Goal: Information Seeking & Learning: Understand process/instructions

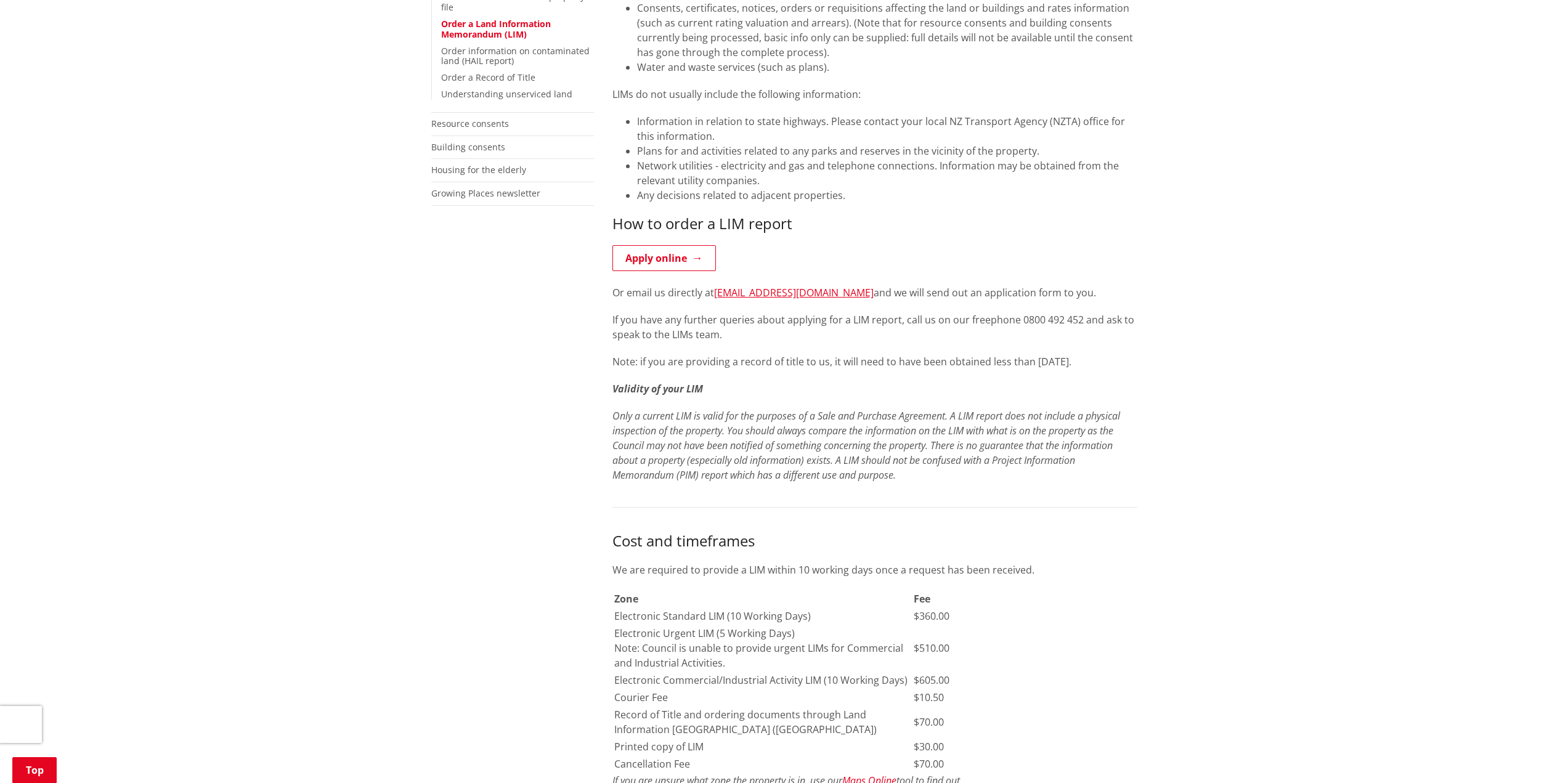
scroll to position [493, 0]
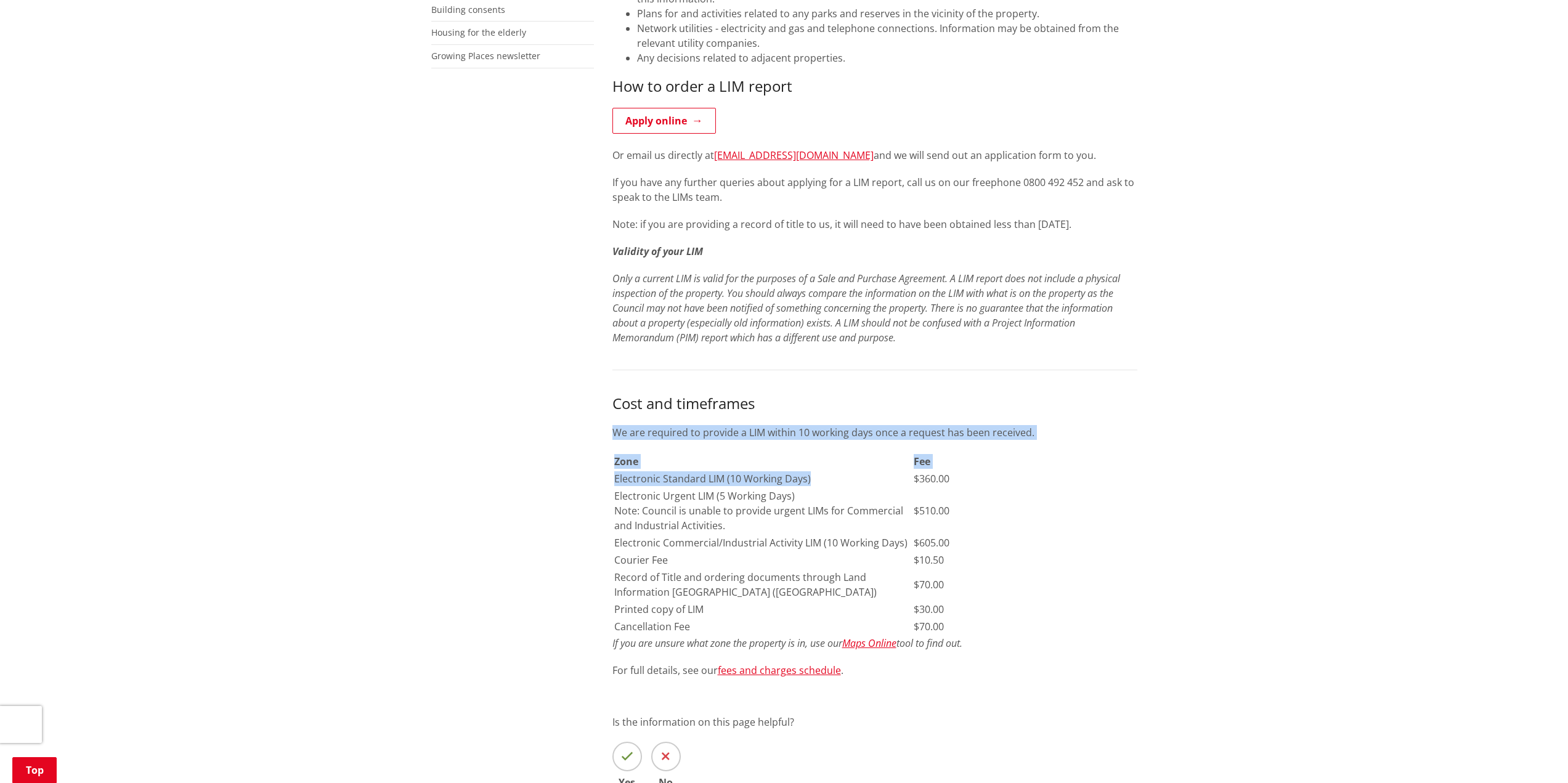
drag, startPoint x: 808, startPoint y: 474, endPoint x: 584, endPoint y: 491, distance: 224.6
click at [584, 491] on div "More from this section Consents, building and property Property and land inform…" at bounding box center [784, 328] width 725 height 1073
drag, startPoint x: 597, startPoint y: 505, endPoint x: 595, endPoint y: 514, distance: 9.2
click at [596, 506] on div "More from this section Consents, building and property Property and land inform…" at bounding box center [784, 328] width 725 height 1073
click at [628, 553] on td "Courier Fee" at bounding box center [763, 560] width 299 height 16
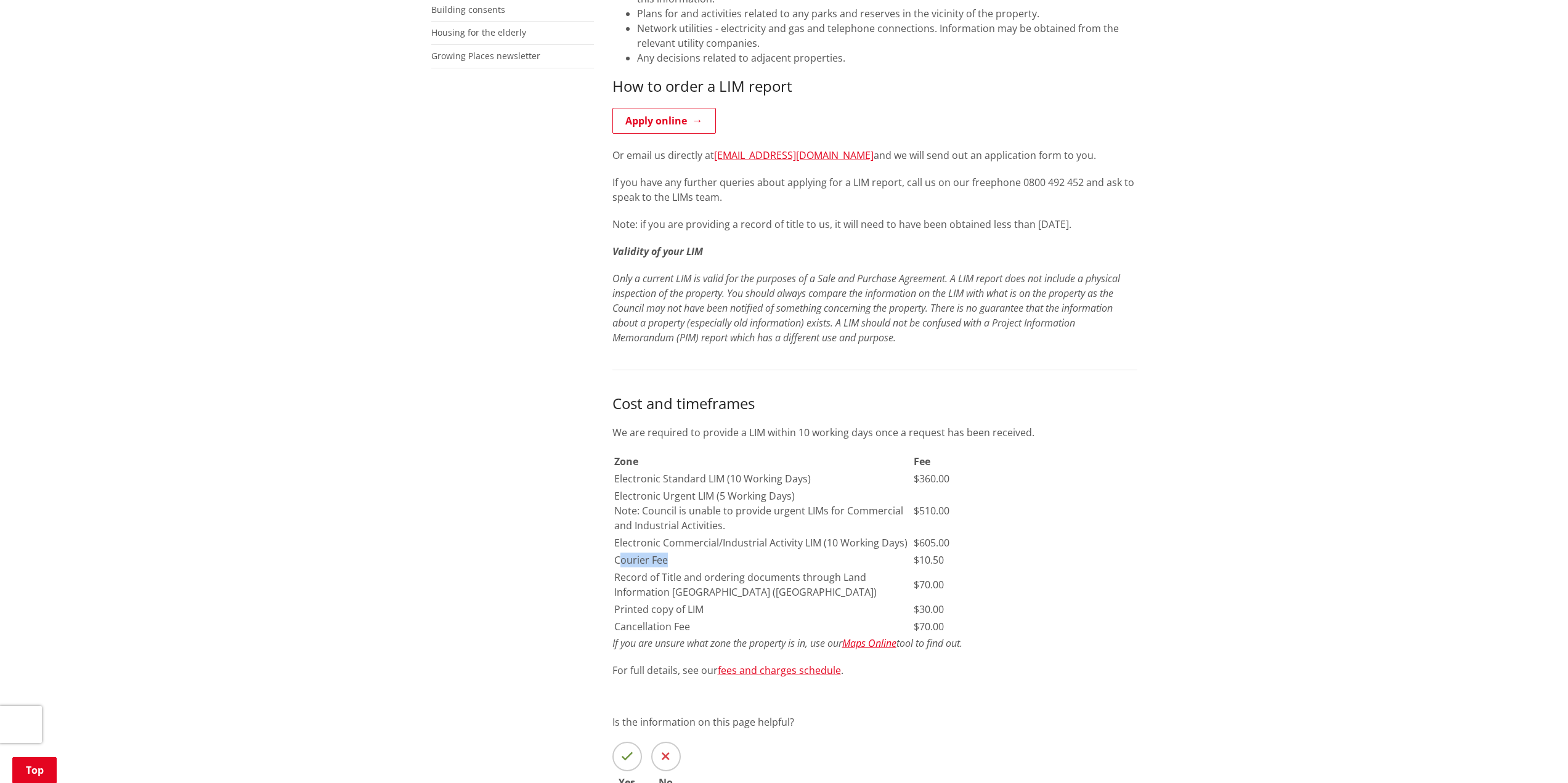
drag, startPoint x: 697, startPoint y: 559, endPoint x: 716, endPoint y: 560, distance: 19.0
click at [716, 560] on td "Courier Fee" at bounding box center [763, 560] width 299 height 16
click at [705, 562] on td "Courier Fee" at bounding box center [763, 560] width 299 height 16
drag, startPoint x: 633, startPoint y: 577, endPoint x: 794, endPoint y: 598, distance: 162.4
click at [794, 598] on td "Record of Title and ordering documents through Land Information New Zealand (LI…" at bounding box center [763, 585] width 299 height 31
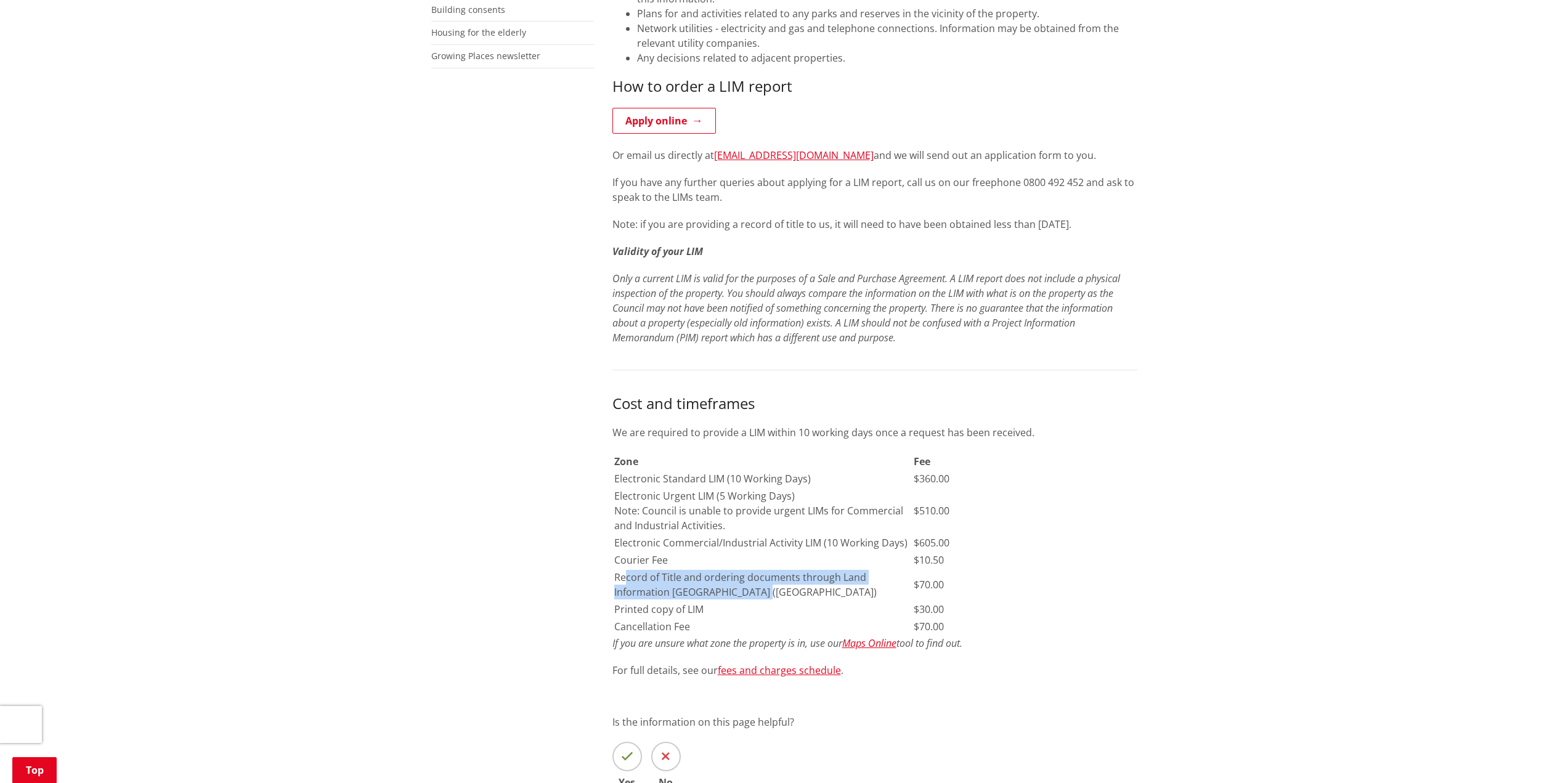
click at [795, 594] on td "Record of Title and ordering documents through Land Information New Zealand (LI…" at bounding box center [763, 585] width 299 height 31
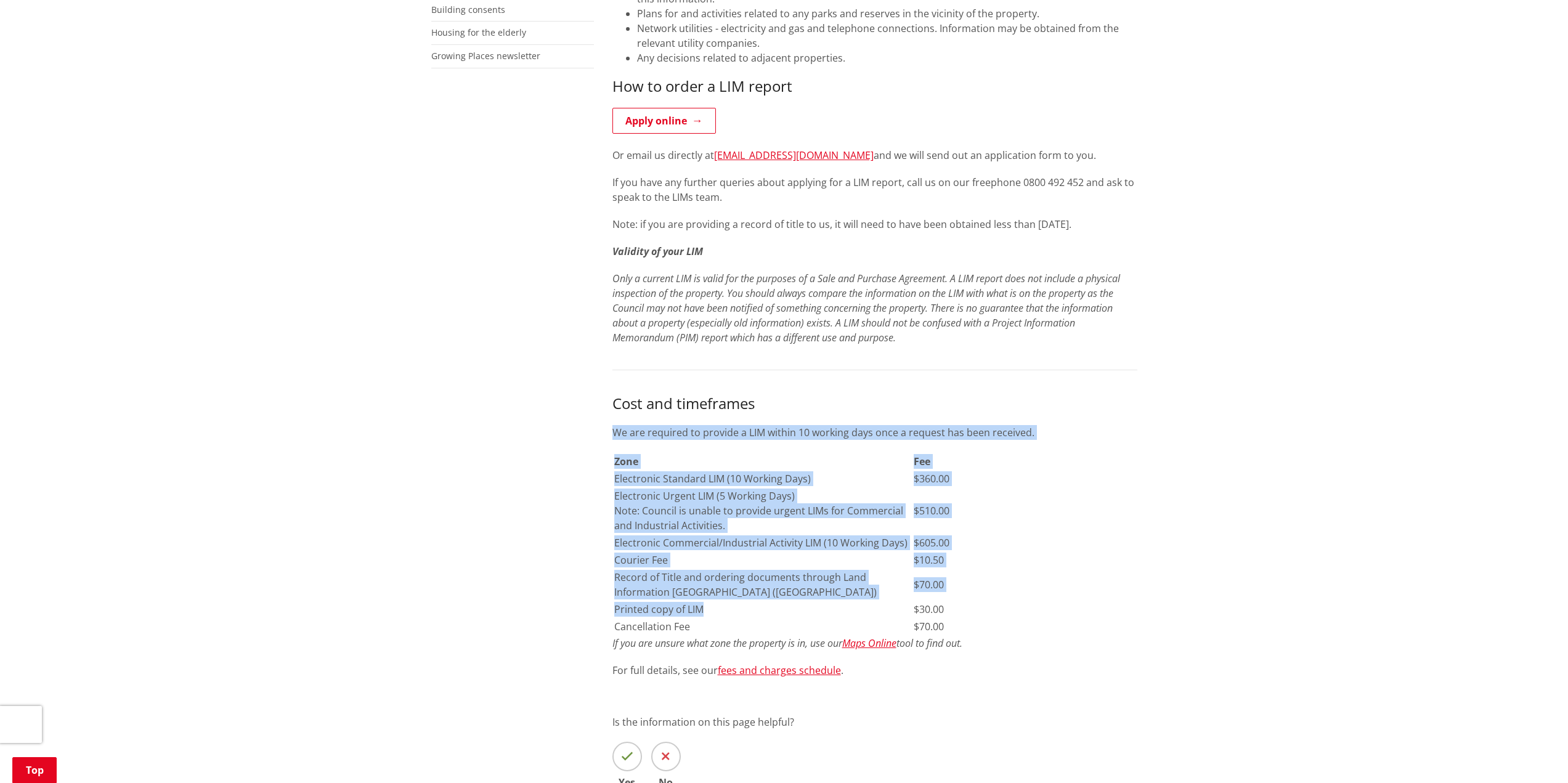
drag, startPoint x: 640, startPoint y: 610, endPoint x: 606, endPoint y: 610, distance: 34.0
click at [606, 610] on div "A Land Information Memorandum (LIM) is a summary of information we hold about a…" at bounding box center [875, 328] width 544 height 1073
click at [727, 610] on td "Printed copy of LIM" at bounding box center [763, 609] width 299 height 16
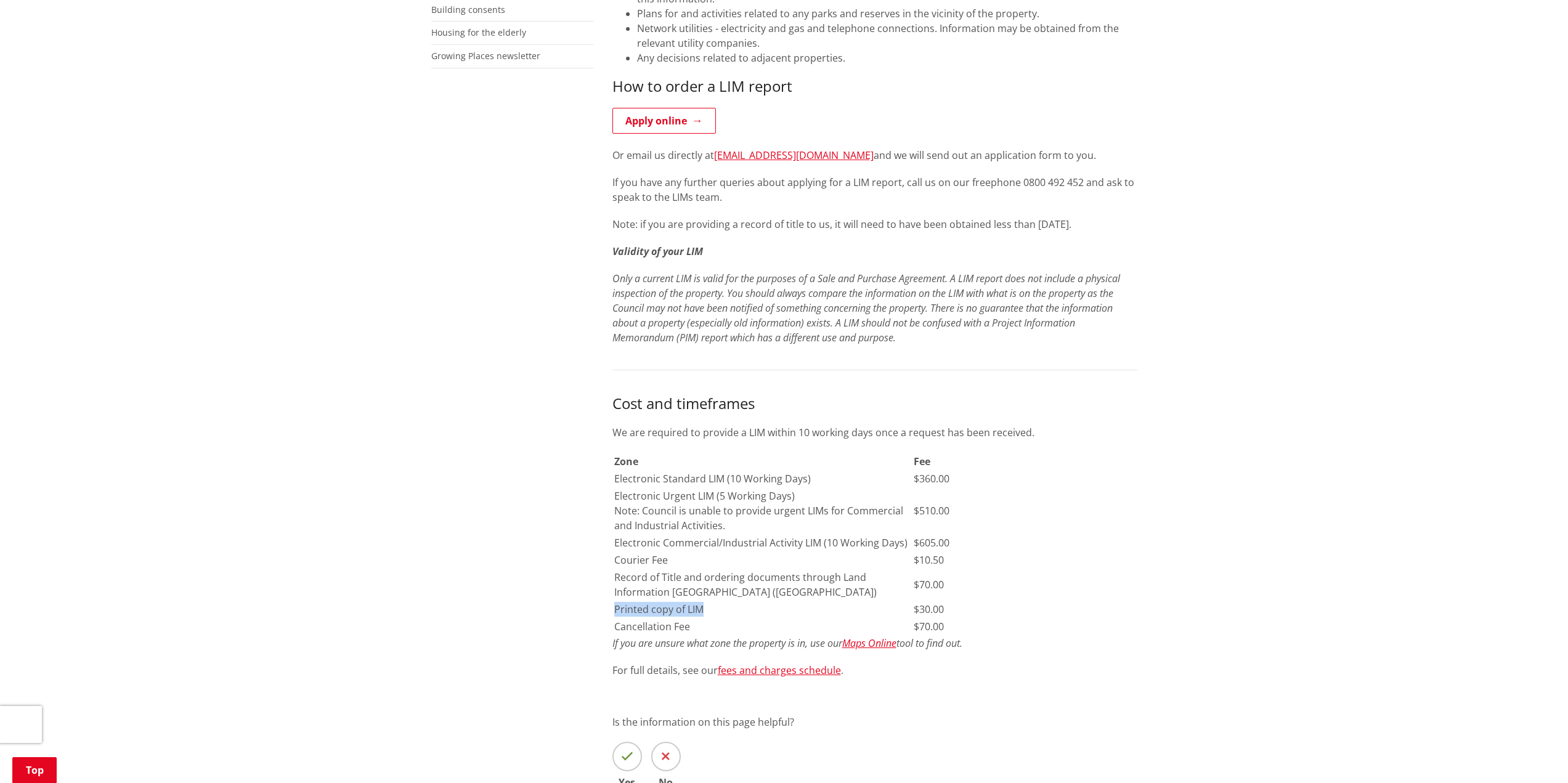
drag, startPoint x: 698, startPoint y: 608, endPoint x: 613, endPoint y: 613, distance: 85.1
click at [614, 613] on td "Printed copy of LIM" at bounding box center [763, 609] width 299 height 16
click at [745, 611] on td "Printed copy of LIM" at bounding box center [763, 609] width 299 height 16
drag, startPoint x: 699, startPoint y: 628, endPoint x: 613, endPoint y: 628, distance: 86.0
click at [614, 628] on td "Cancellation Fee" at bounding box center [763, 627] width 299 height 16
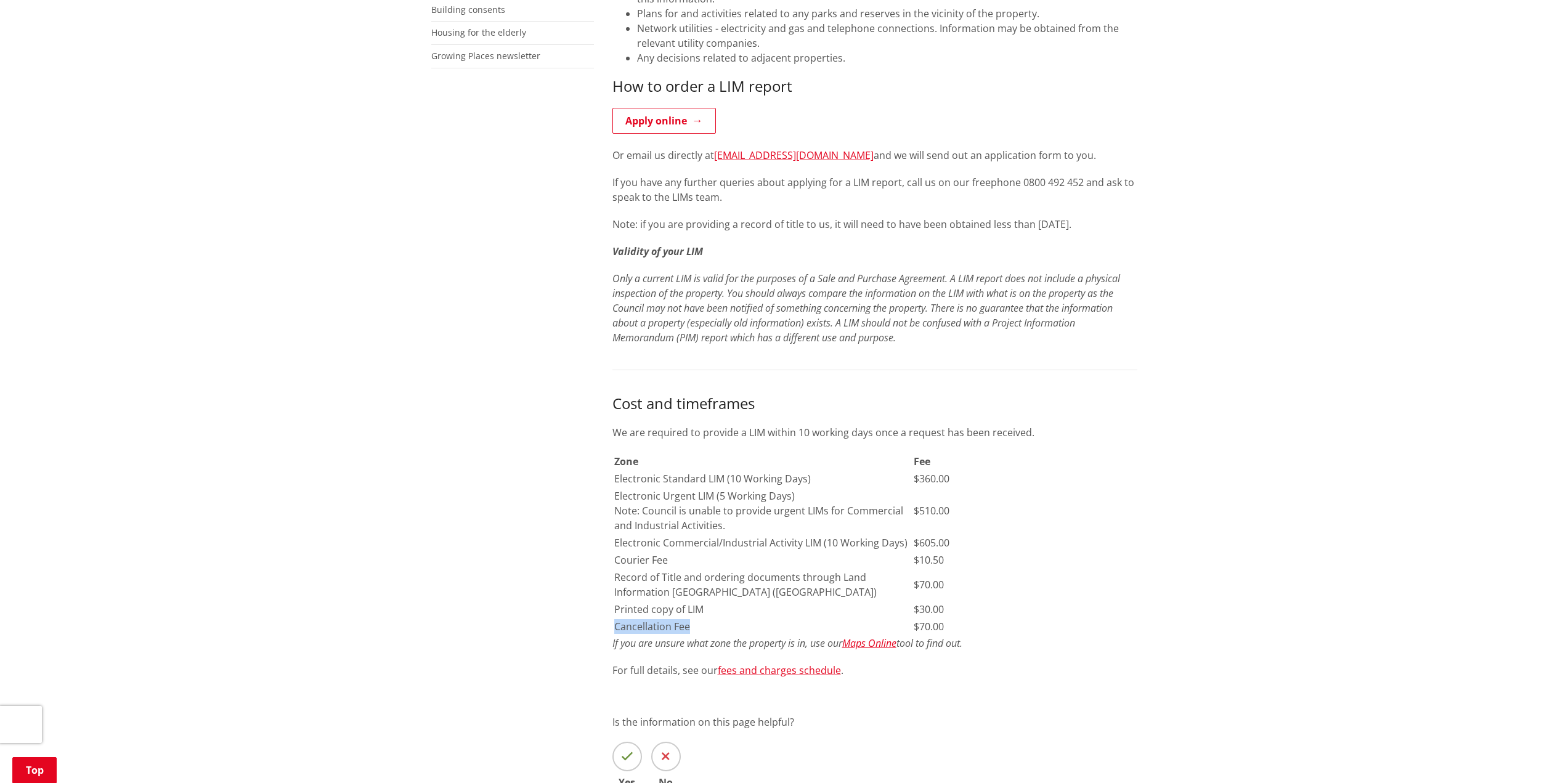
click at [718, 621] on td "Cancellation Fee" at bounding box center [763, 627] width 299 height 16
click at [783, 601] on td "Printed copy of LIM" at bounding box center [763, 609] width 299 height 16
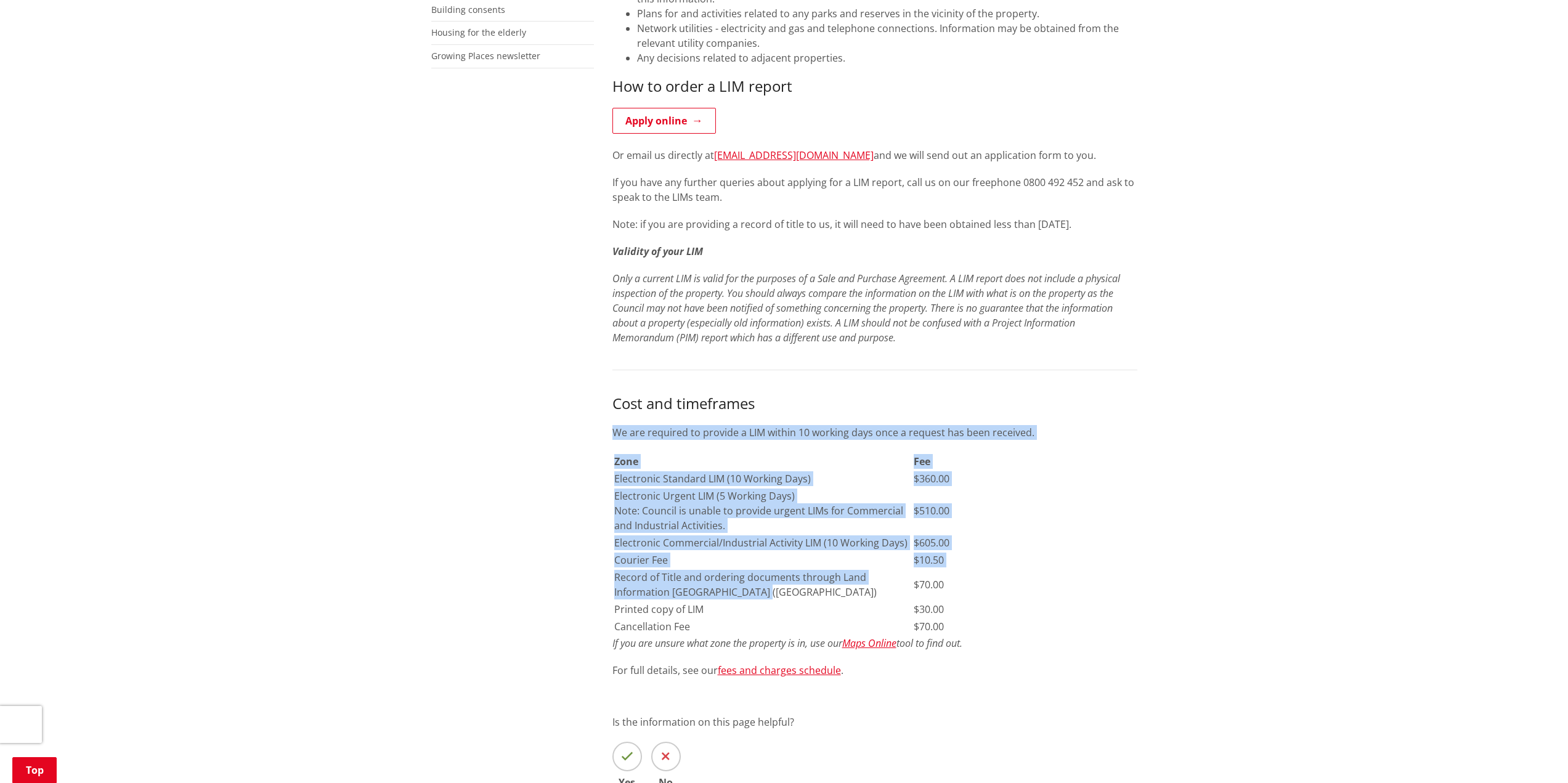
drag, startPoint x: 760, startPoint y: 592, endPoint x: 697, endPoint y: 590, distance: 63.0
click at [604, 580] on div "A Land Information Memorandum (LIM) is a summary of information we hold about a…" at bounding box center [875, 328] width 544 height 1073
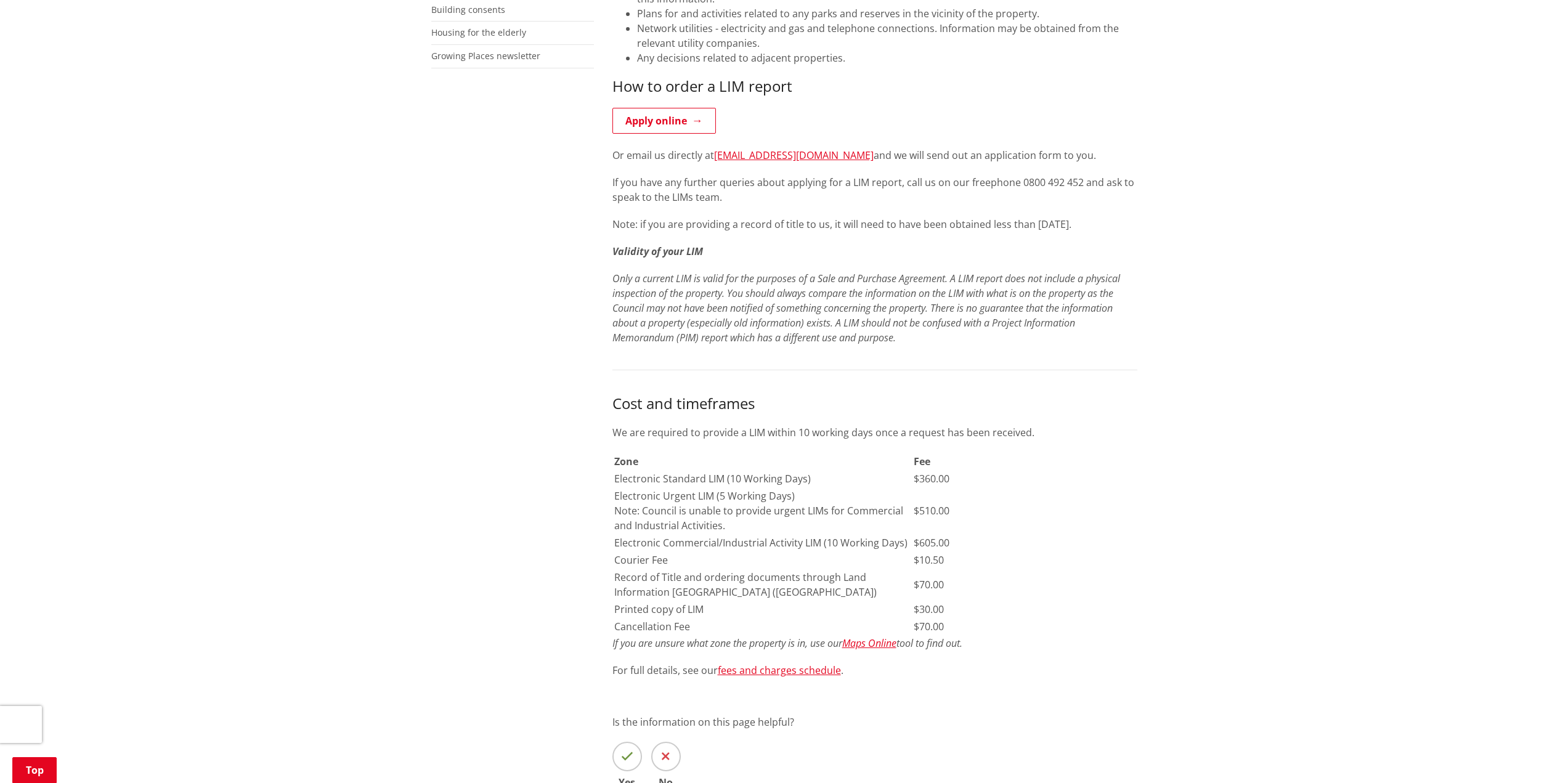
click at [844, 615] on td "Printed copy of LIM" at bounding box center [763, 609] width 299 height 16
click at [871, 643] on em "Maps Online" at bounding box center [869, 643] width 54 height 13
click at [655, 127] on link "Apply online" at bounding box center [664, 121] width 103 height 26
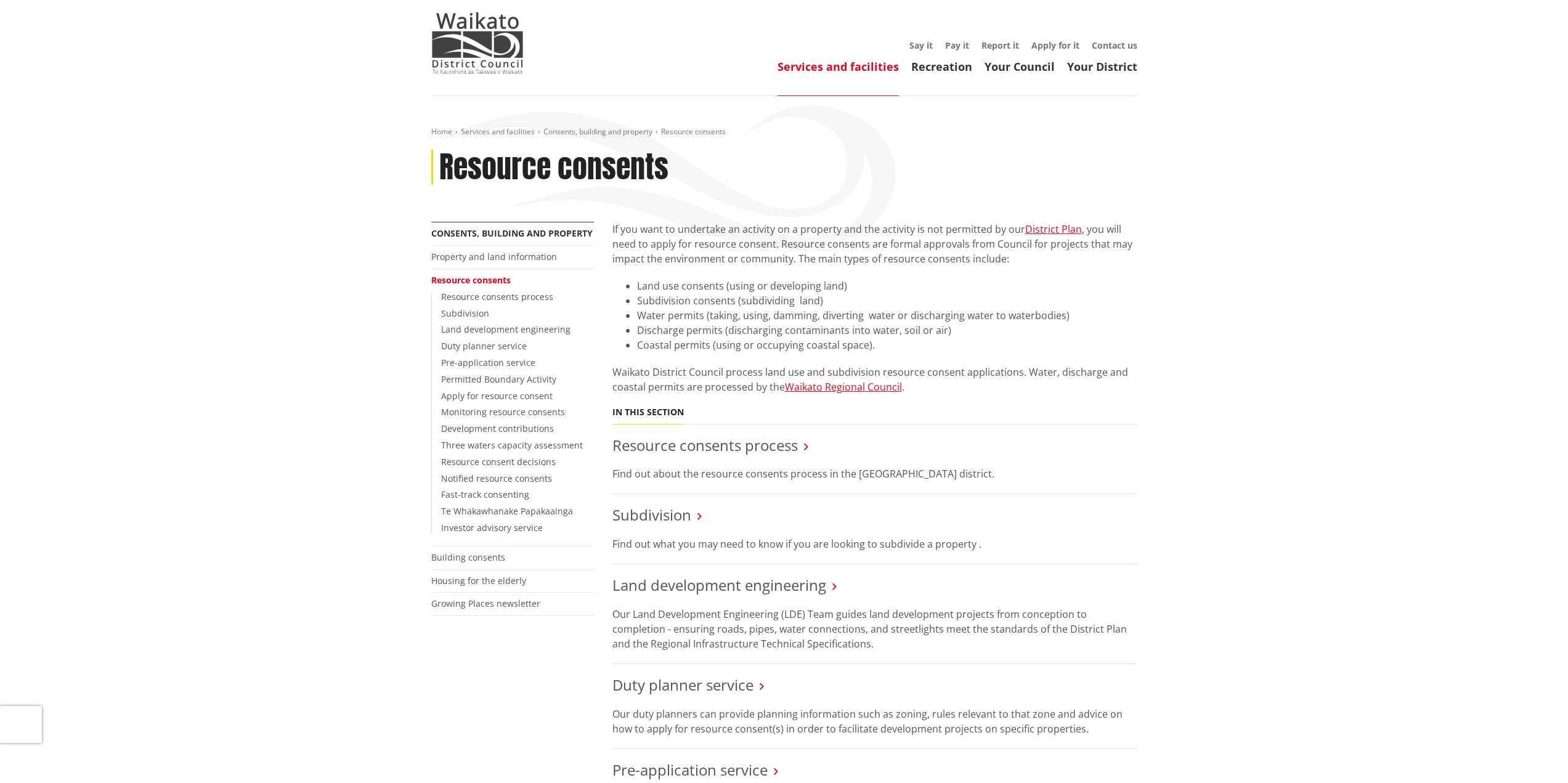
scroll to position [123, 0]
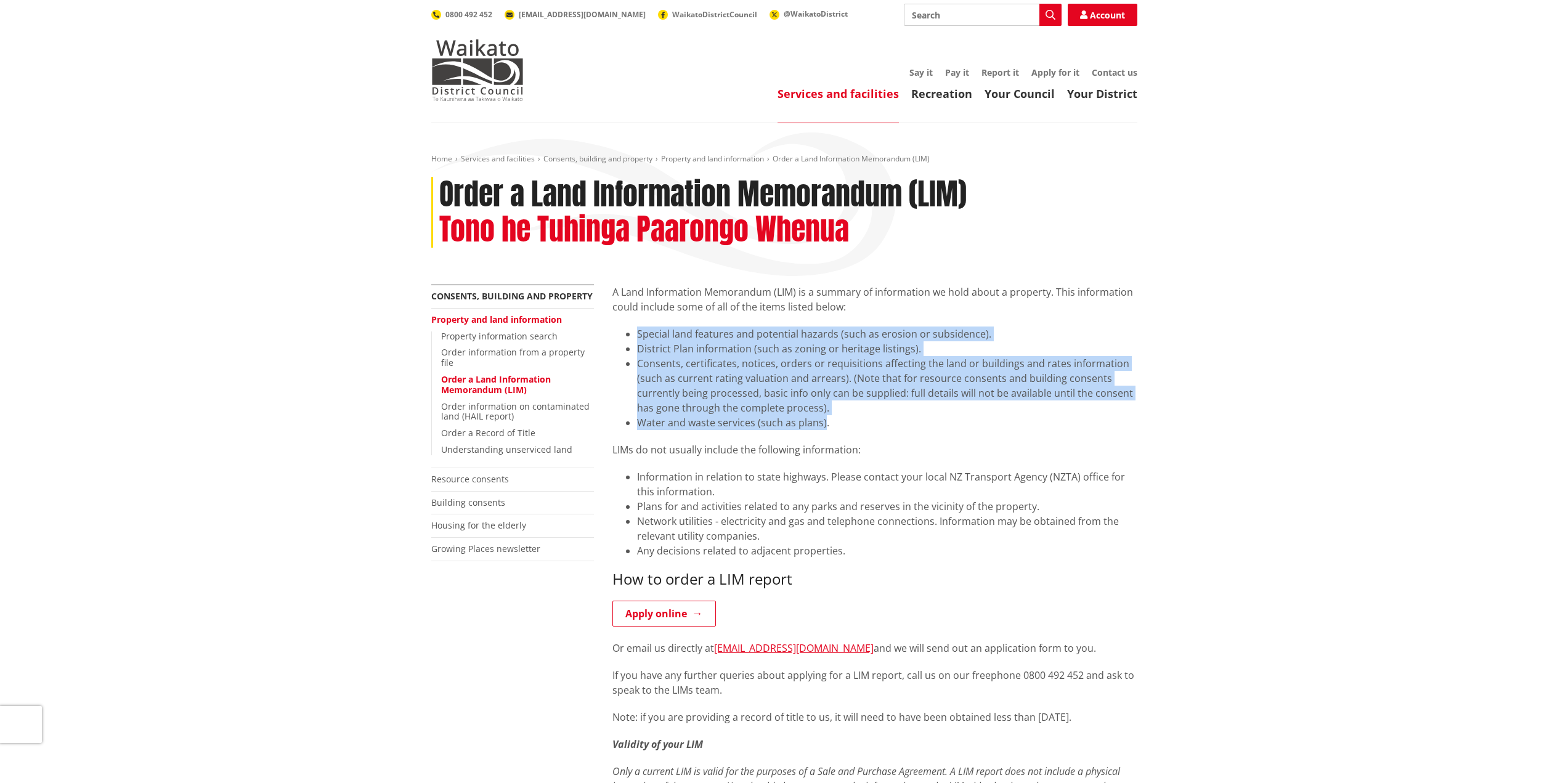
drag, startPoint x: 822, startPoint y: 425, endPoint x: 628, endPoint y: 341, distance: 211.4
click at [628, 341] on ul "Special land features and potential hazards (such as erosion or subsidence). Di…" at bounding box center [875, 379] width 525 height 103
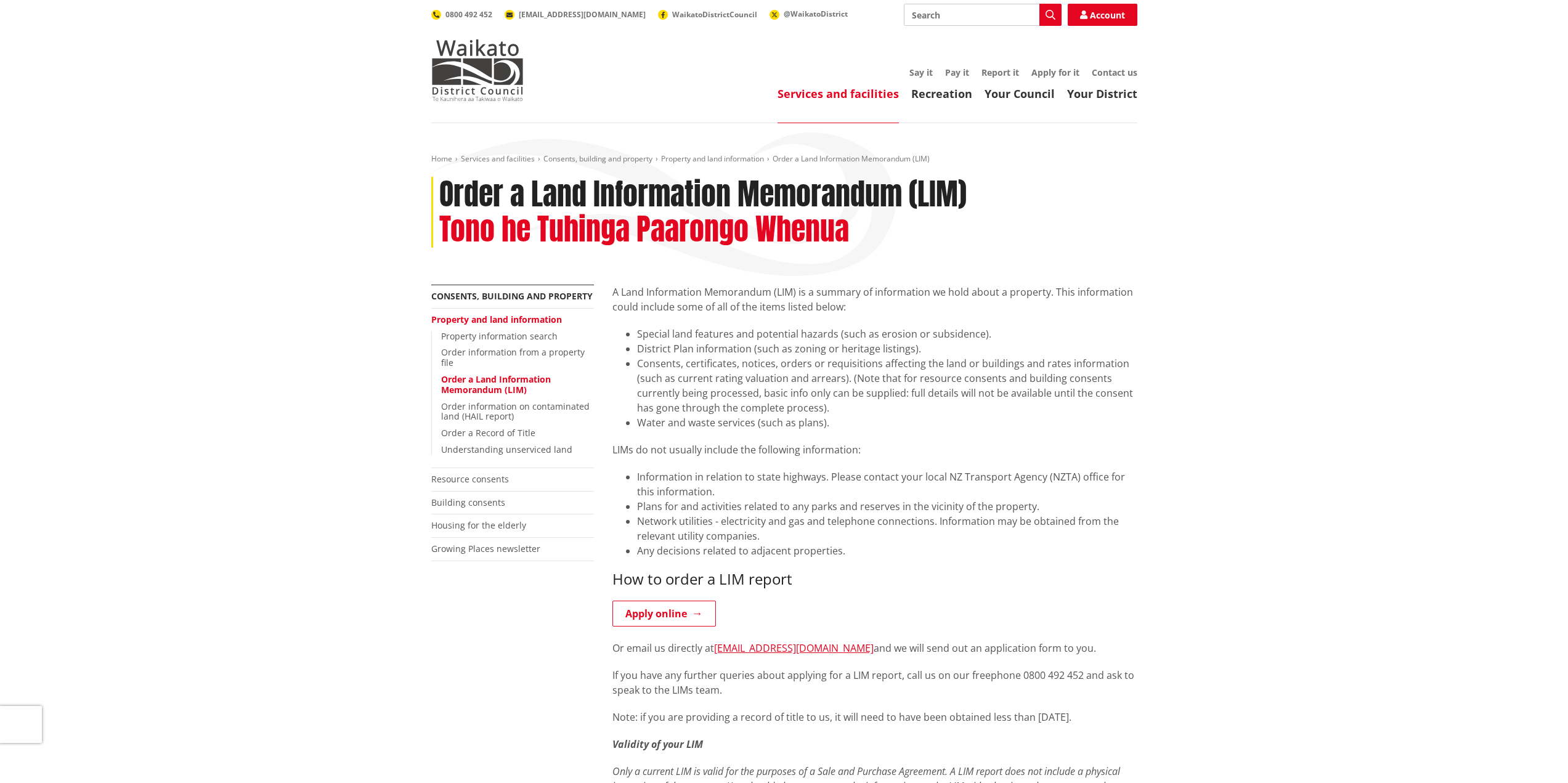
click at [848, 440] on div "A Land Information Memorandum (LIM) is a summary of information we hold about a…" at bounding box center [875, 561] width 525 height 553
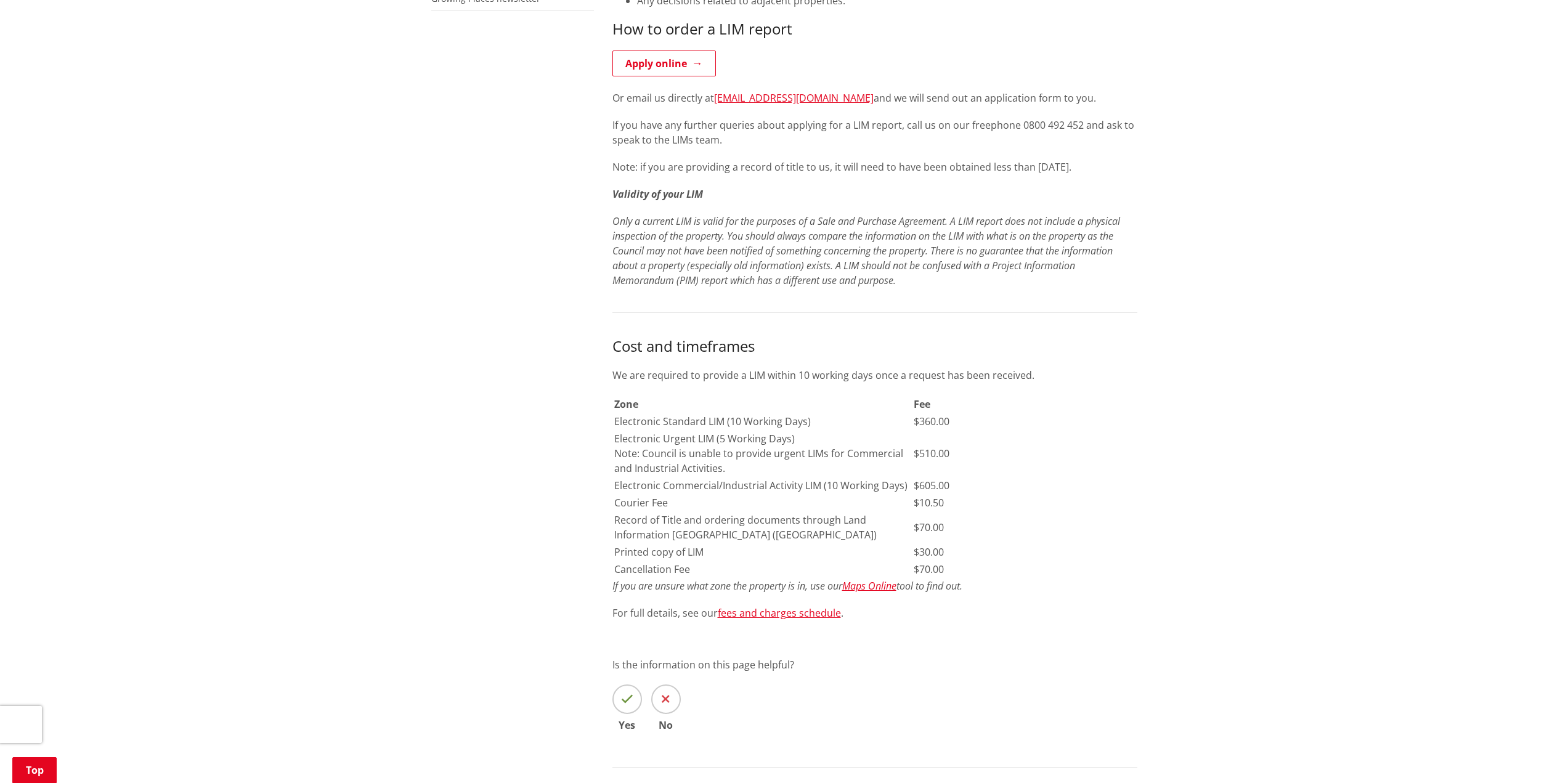
scroll to position [555, 0]
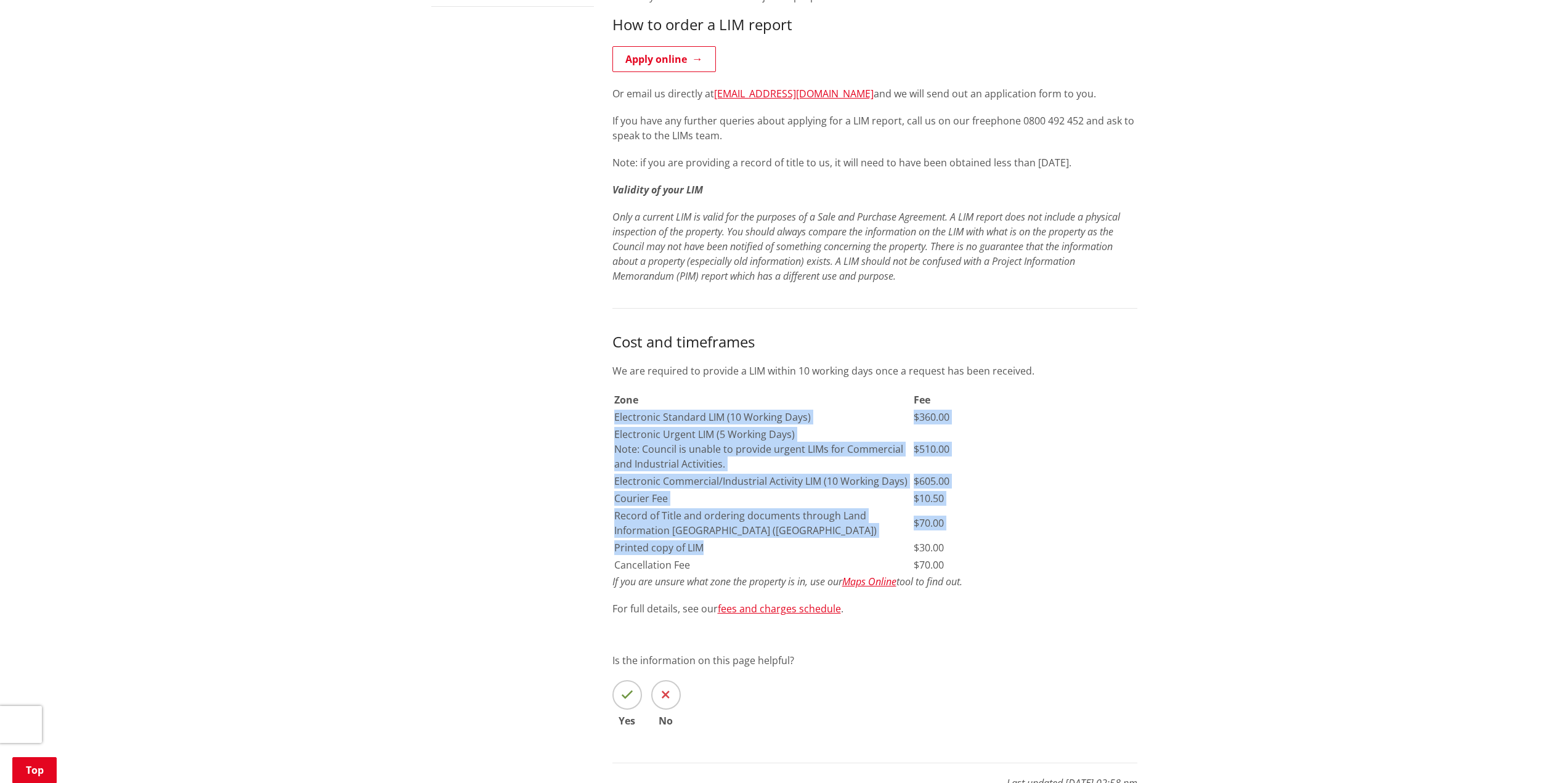
drag, startPoint x: 703, startPoint y: 547, endPoint x: 615, endPoint y: 411, distance: 162.0
click at [615, 411] on tbody "Zone Fee Electronic Standard LIM (10 Working Days) $360.00 Electronic Urgent LI…" at bounding box center [872, 482] width 517 height 181
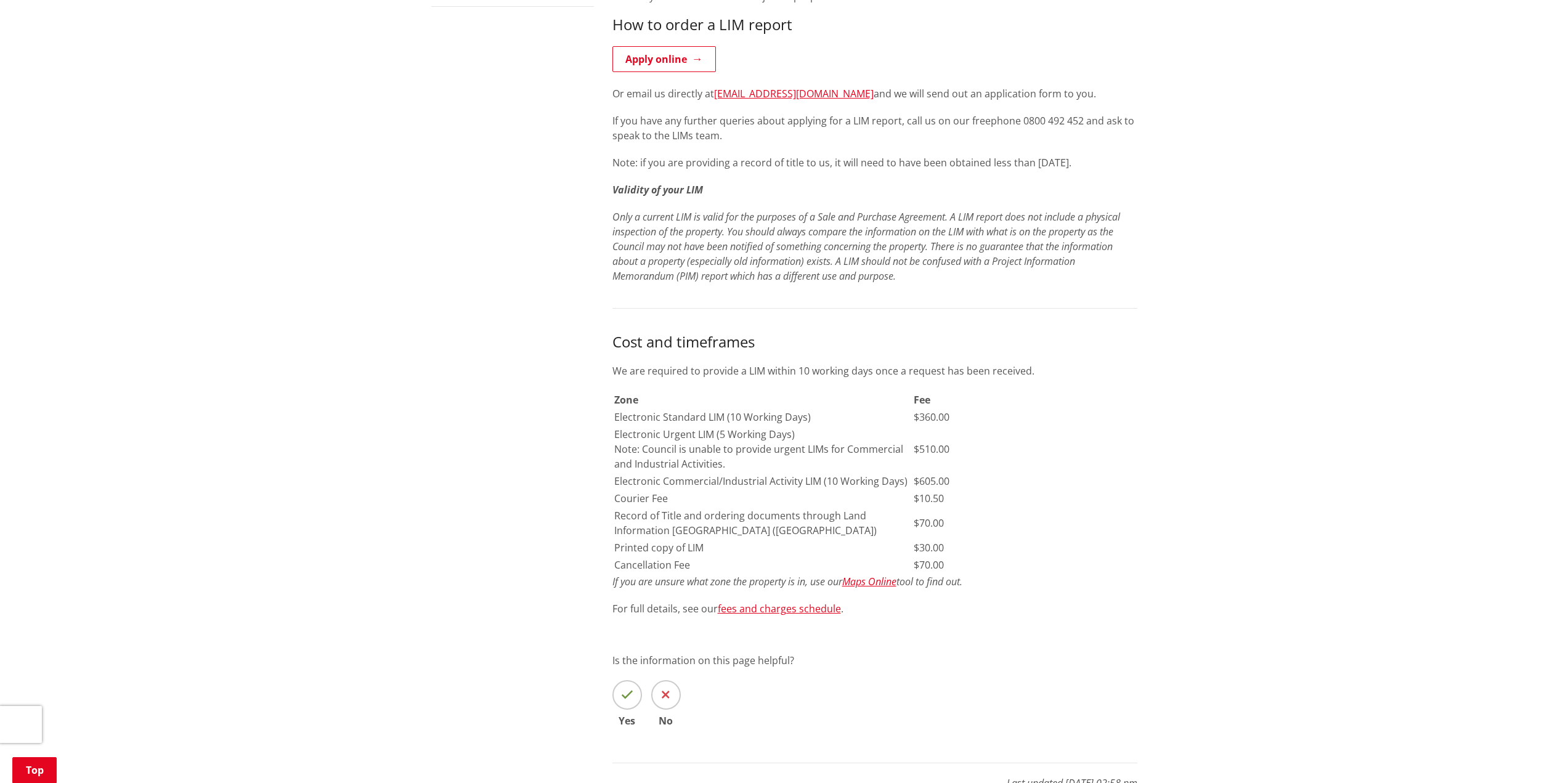
click at [566, 423] on div "More from this section Consents, building and property Property and land inform…" at bounding box center [784, 266] width 725 height 1073
drag, startPoint x: 978, startPoint y: 581, endPoint x: 609, endPoint y: 404, distance: 409.3
click at [609, 404] on div "A Land Information Memorandum (LIM) is a summary of information we hold about a…" at bounding box center [875, 266] width 544 height 1073
click at [823, 396] on td "Zone" at bounding box center [763, 399] width 299 height 16
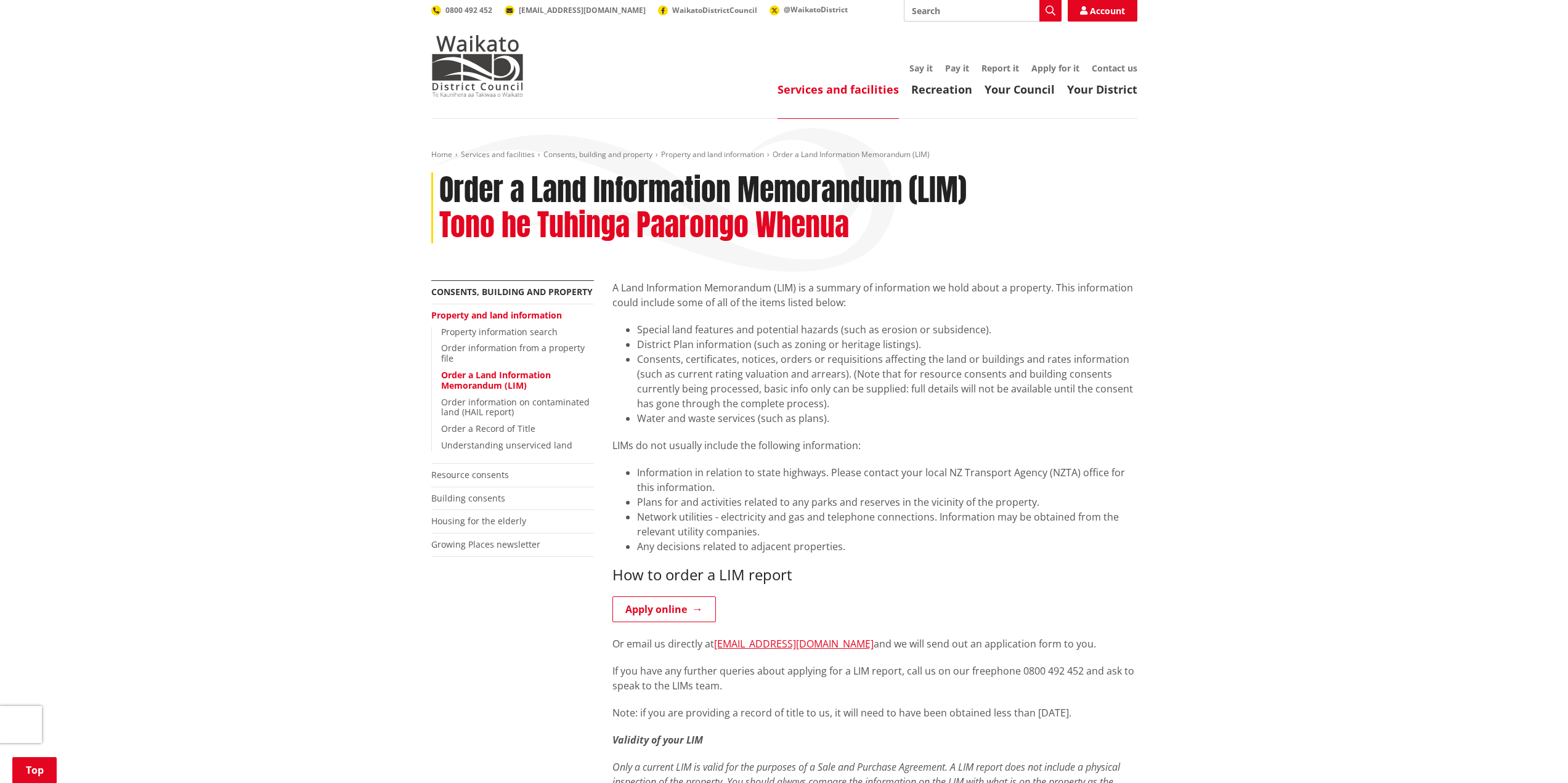
scroll to position [0, 0]
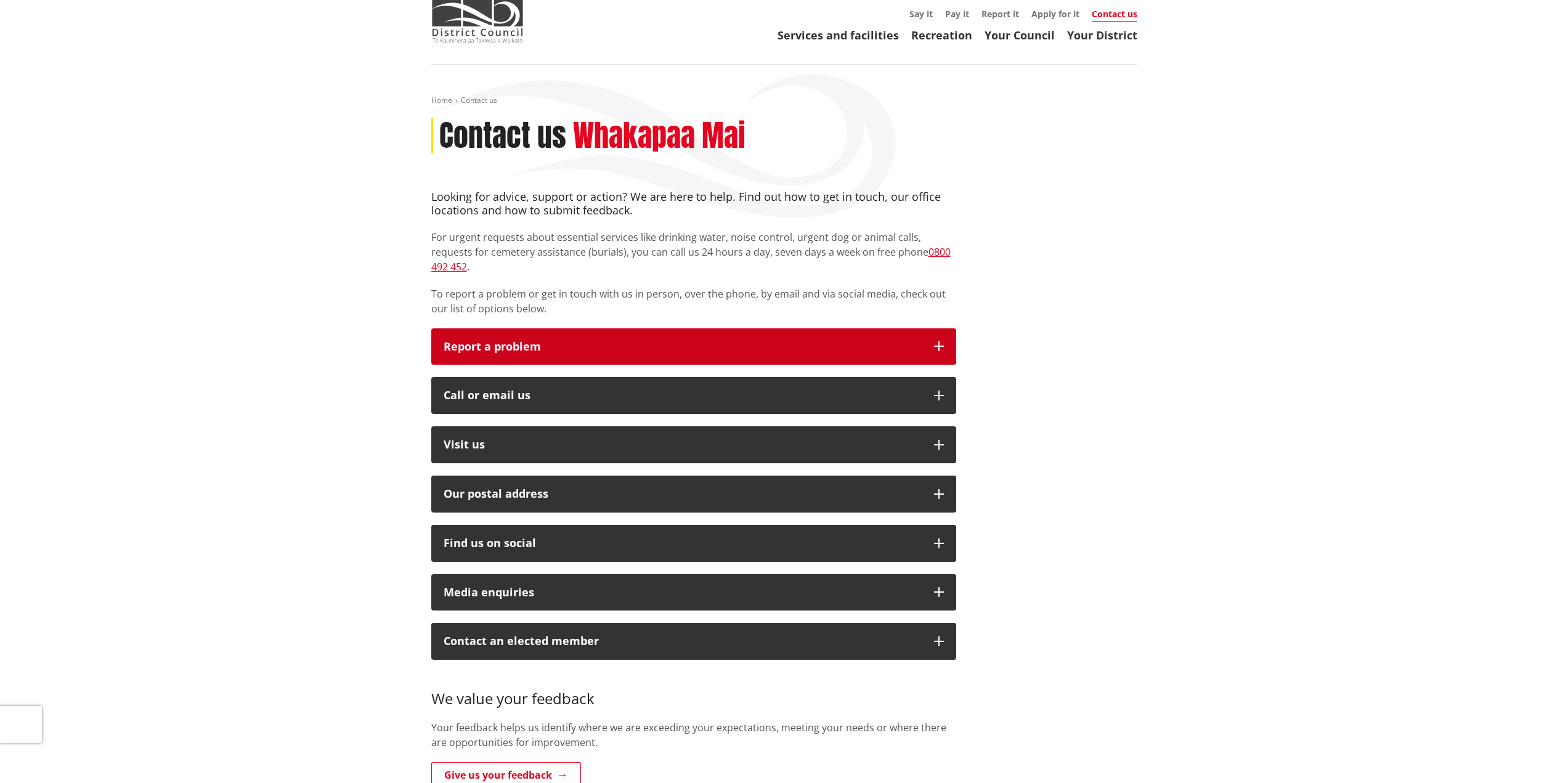
scroll to position [62, 0]
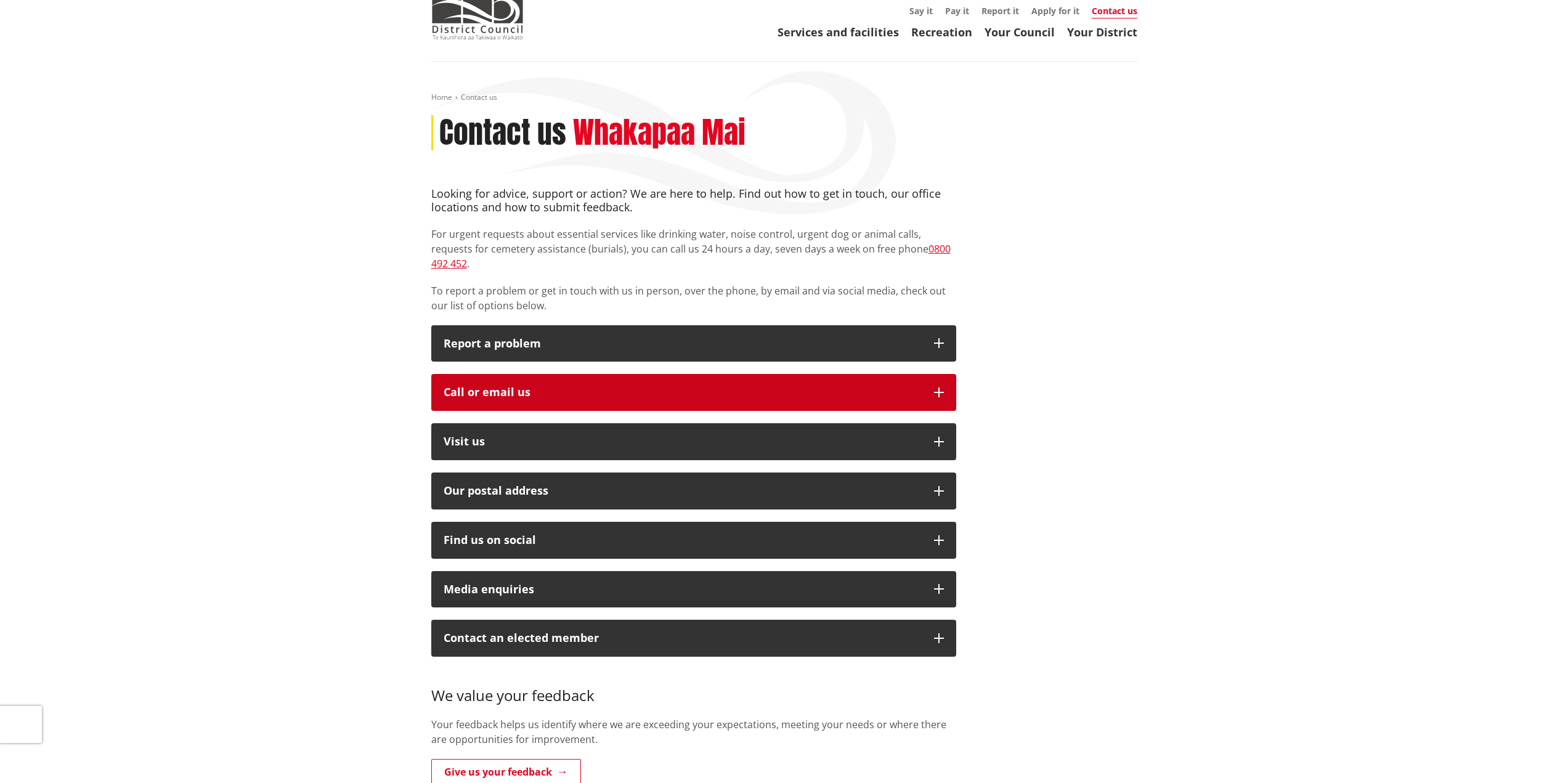
click at [548, 374] on button "Call or email us" at bounding box center [694, 392] width 525 height 37
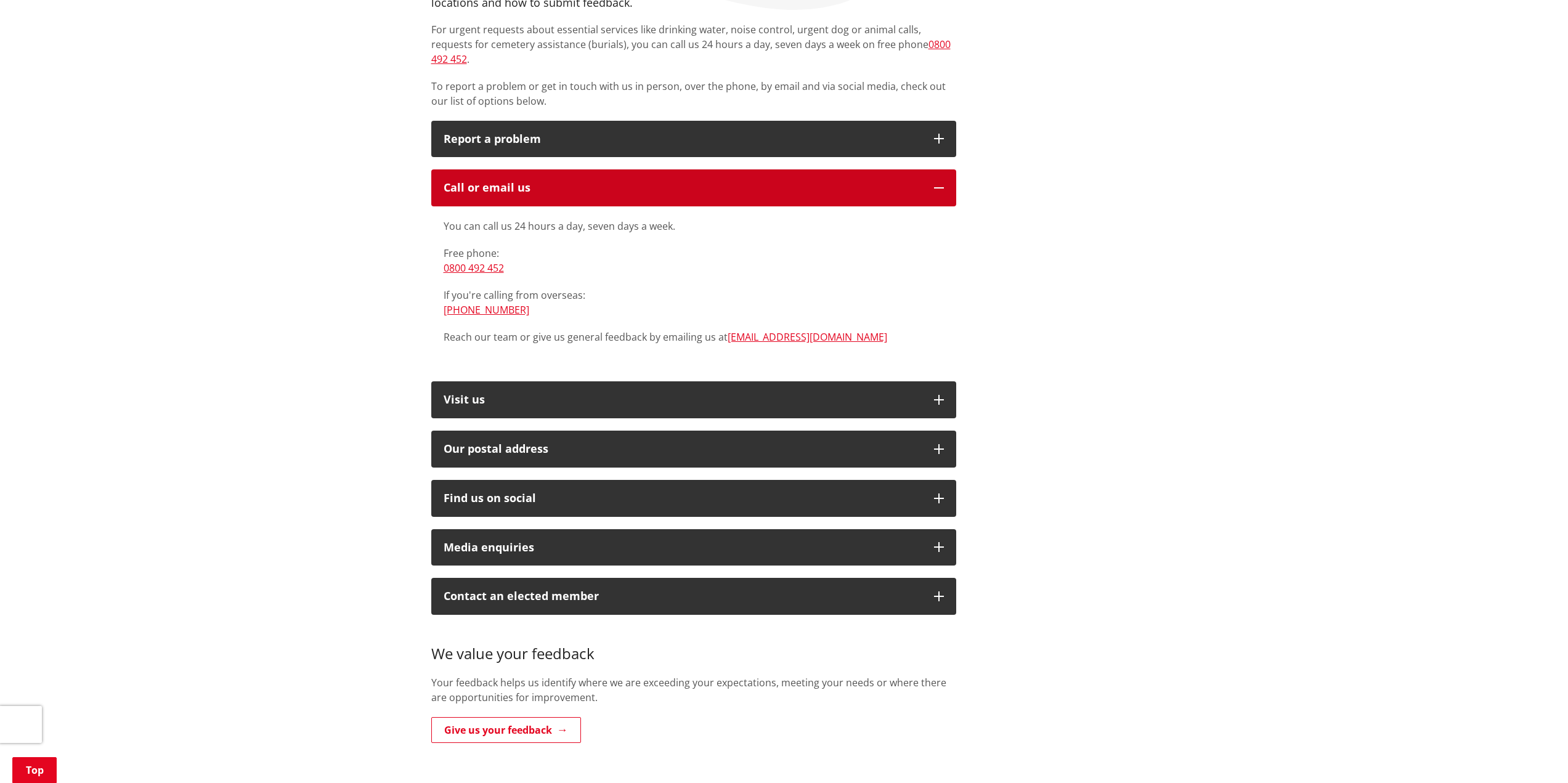
scroll to position [185, 0]
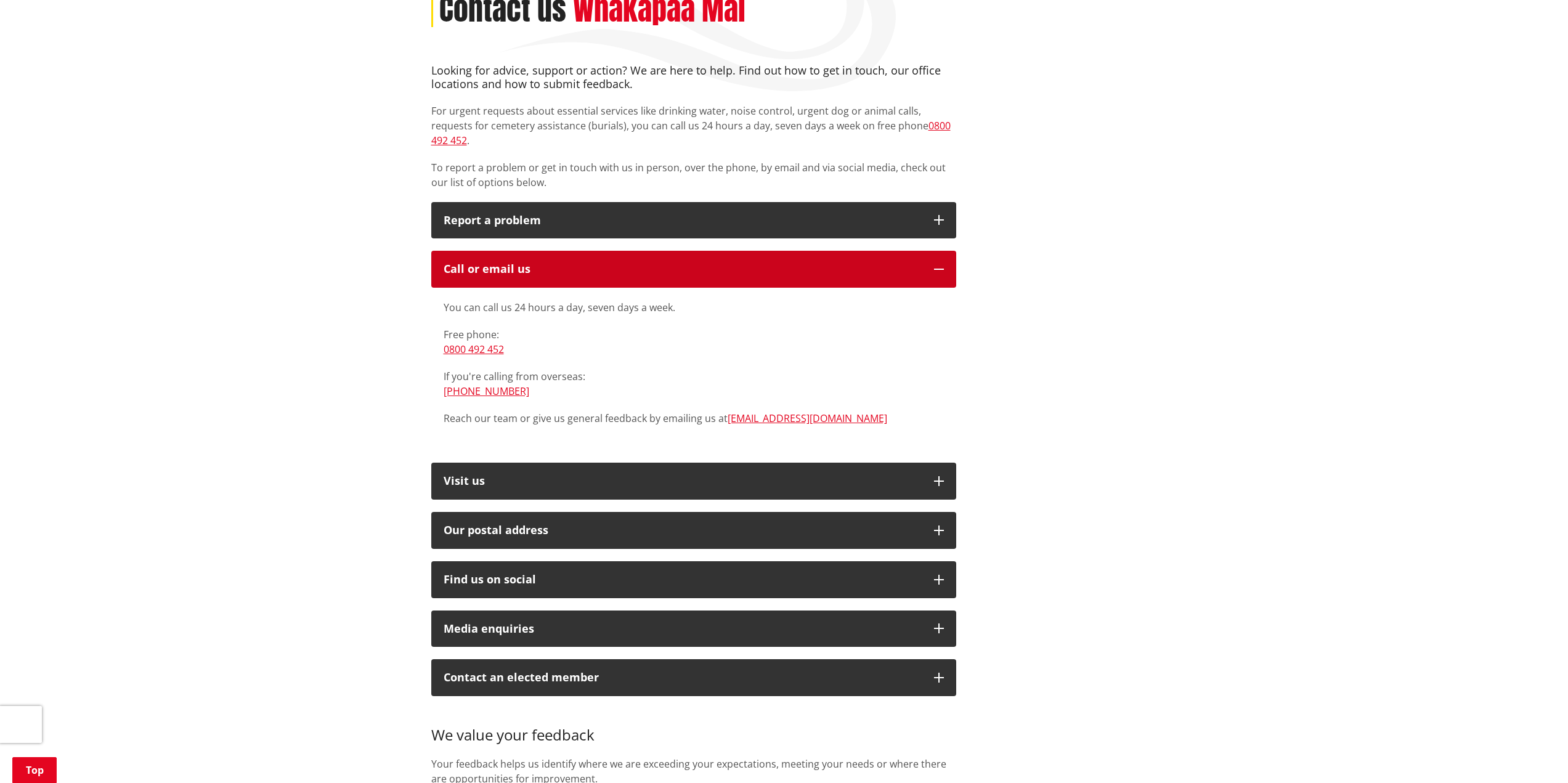
click at [584, 251] on button "Call or email us" at bounding box center [694, 269] width 525 height 37
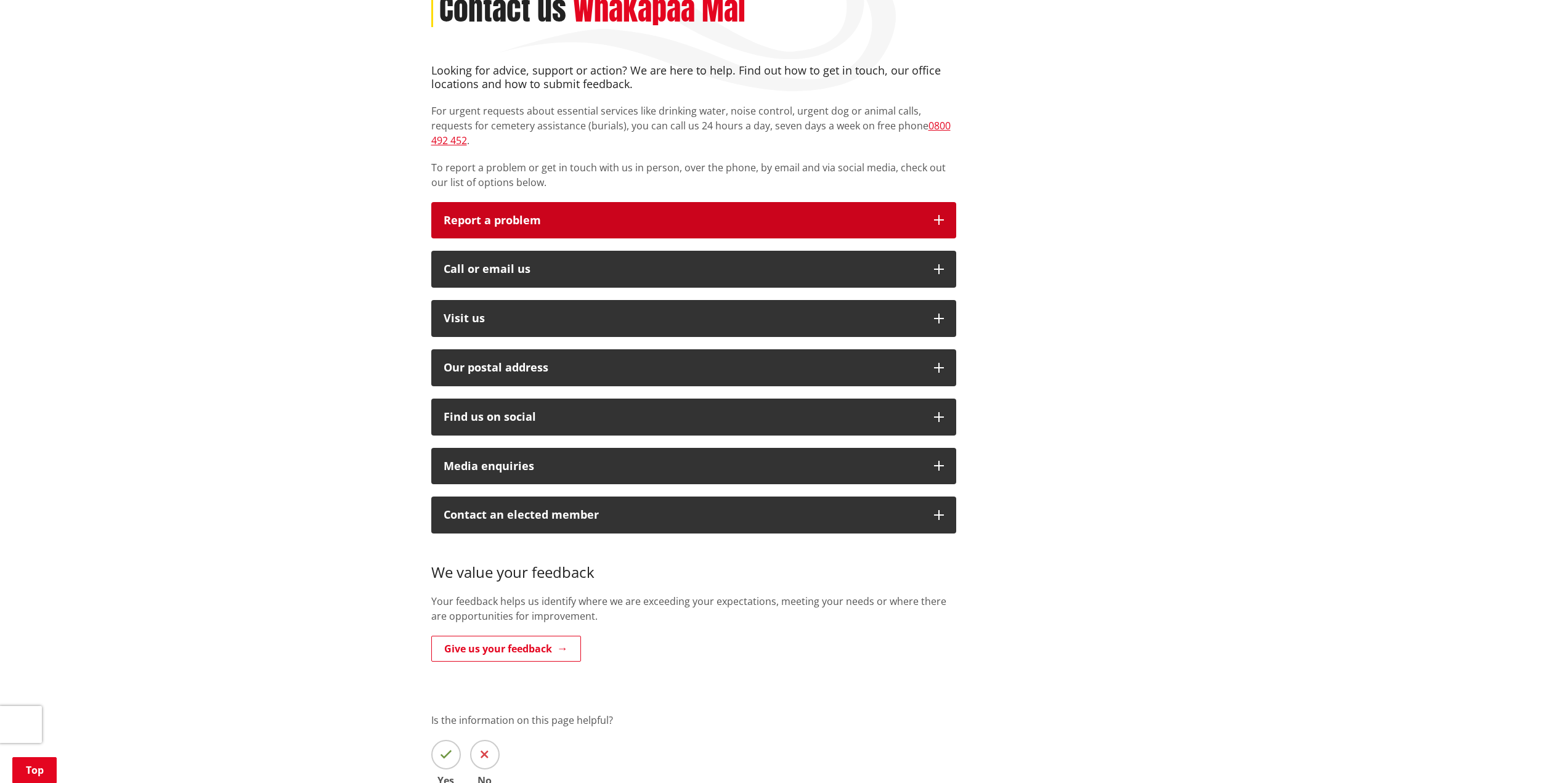
click at [582, 202] on button "Report a problem" at bounding box center [694, 220] width 525 height 37
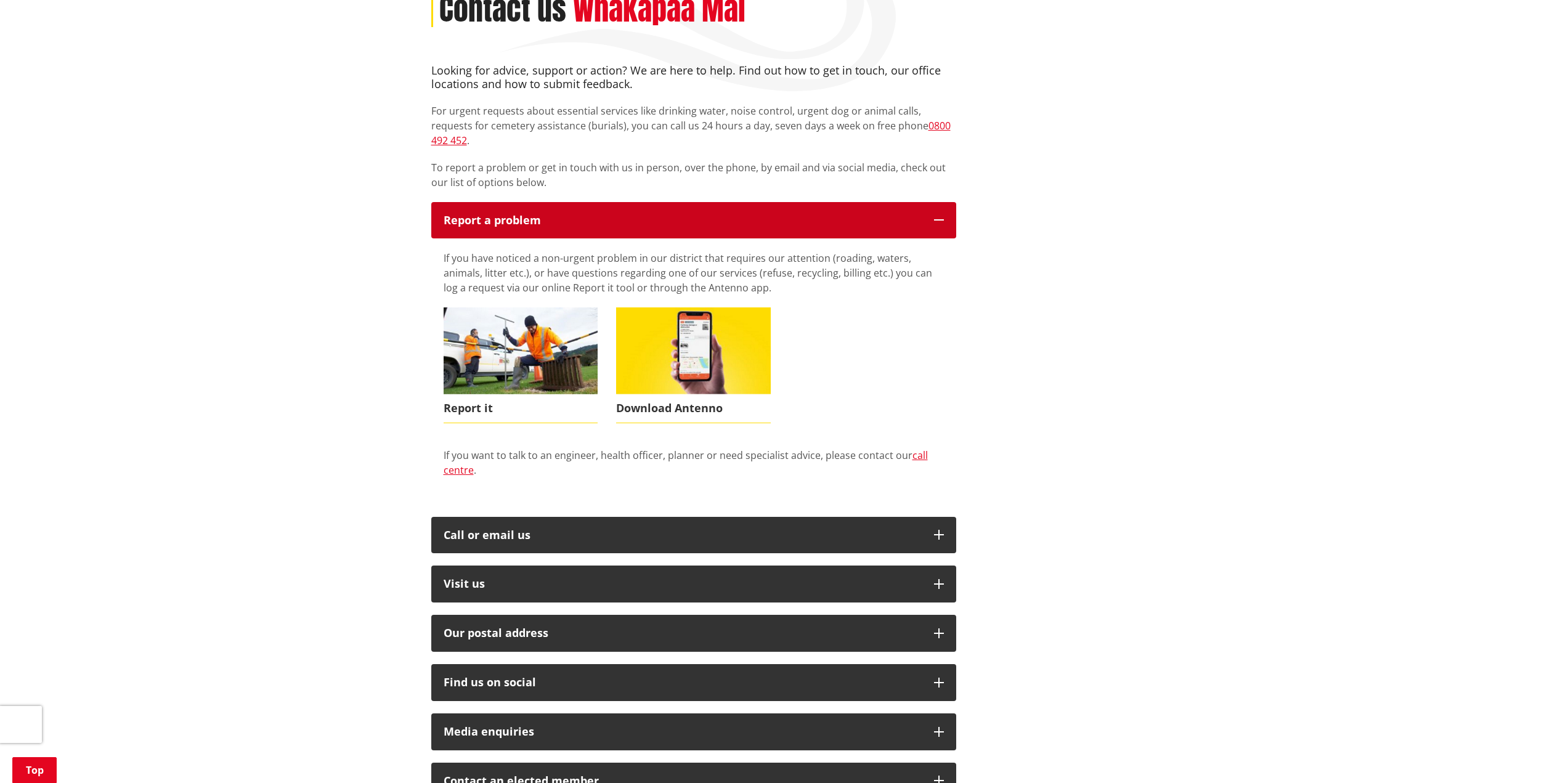
click at [582, 202] on button "Report a problem" at bounding box center [694, 220] width 525 height 37
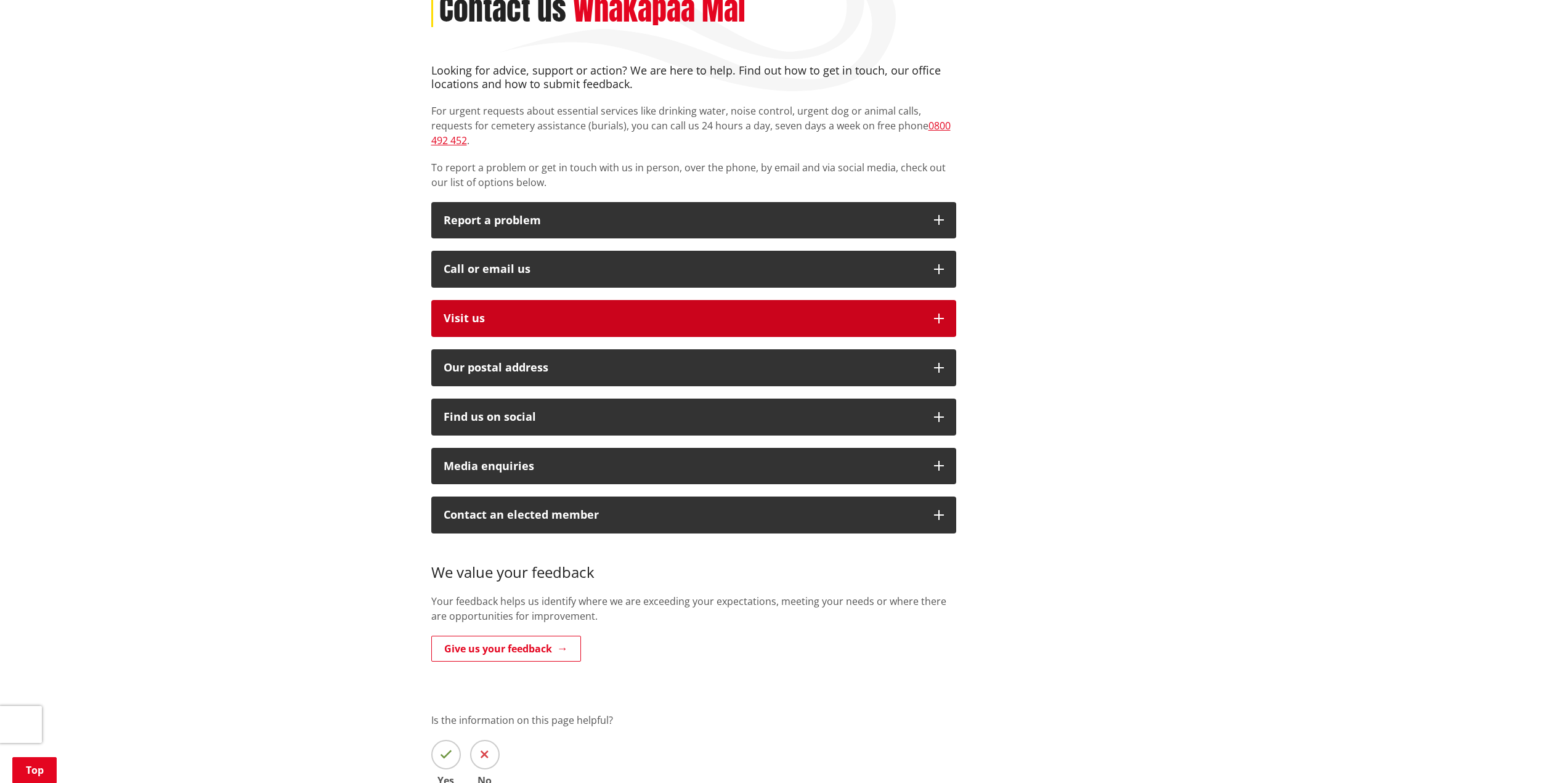
click at [590, 315] on button "Visit us" at bounding box center [694, 319] width 525 height 37
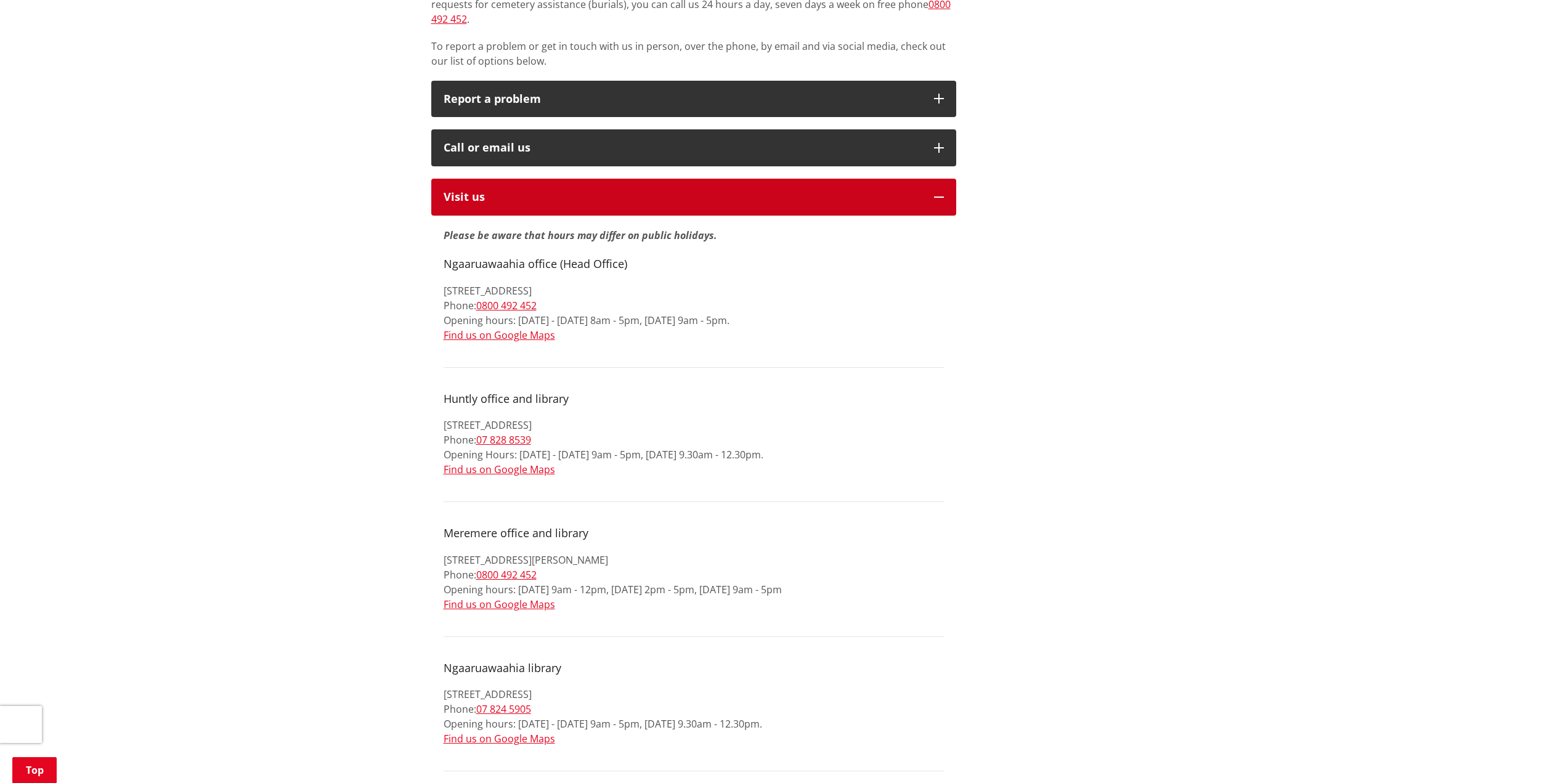
scroll to position [308, 0]
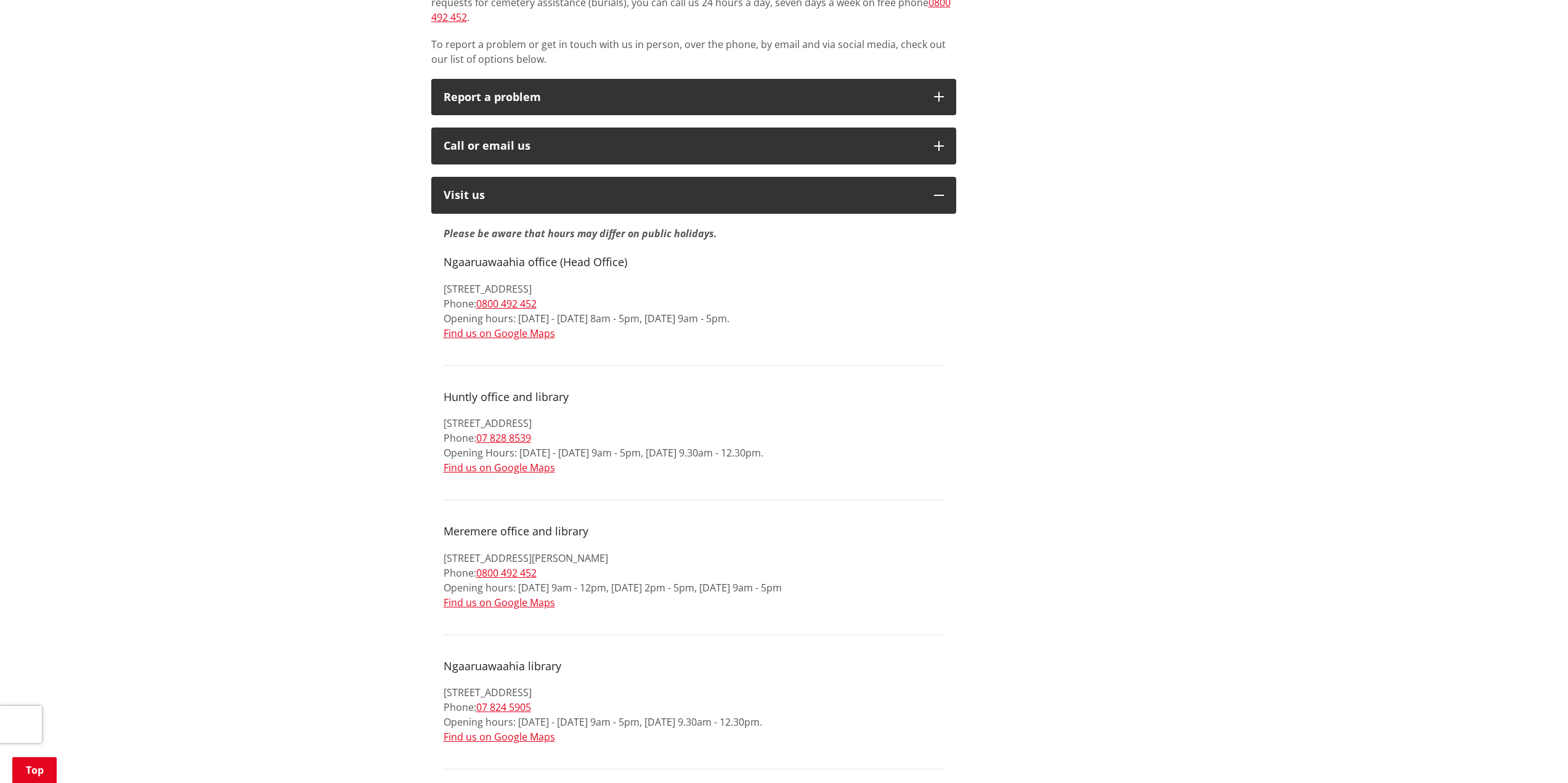
drag, startPoint x: 647, startPoint y: 438, endPoint x: 774, endPoint y: 442, distance: 127.1
click at [774, 442] on p "142 Main Street, Huntly 3700 Phone: 07 828 8539 Opening Hours: Monday - Friday …" at bounding box center [693, 445] width 500 height 59
click at [780, 451] on p "142 Main Street, Huntly 3700 Phone: 07 828 8539 Opening Hours: Monday - Friday …" at bounding box center [693, 445] width 500 height 59
drag, startPoint x: 773, startPoint y: 437, endPoint x: 651, endPoint y: 433, distance: 122.1
click at [651, 433] on p "142 Main Street, Huntly 3700 Phone: 07 828 8539 Opening Hours: Monday - Friday …" at bounding box center [693, 445] width 500 height 59
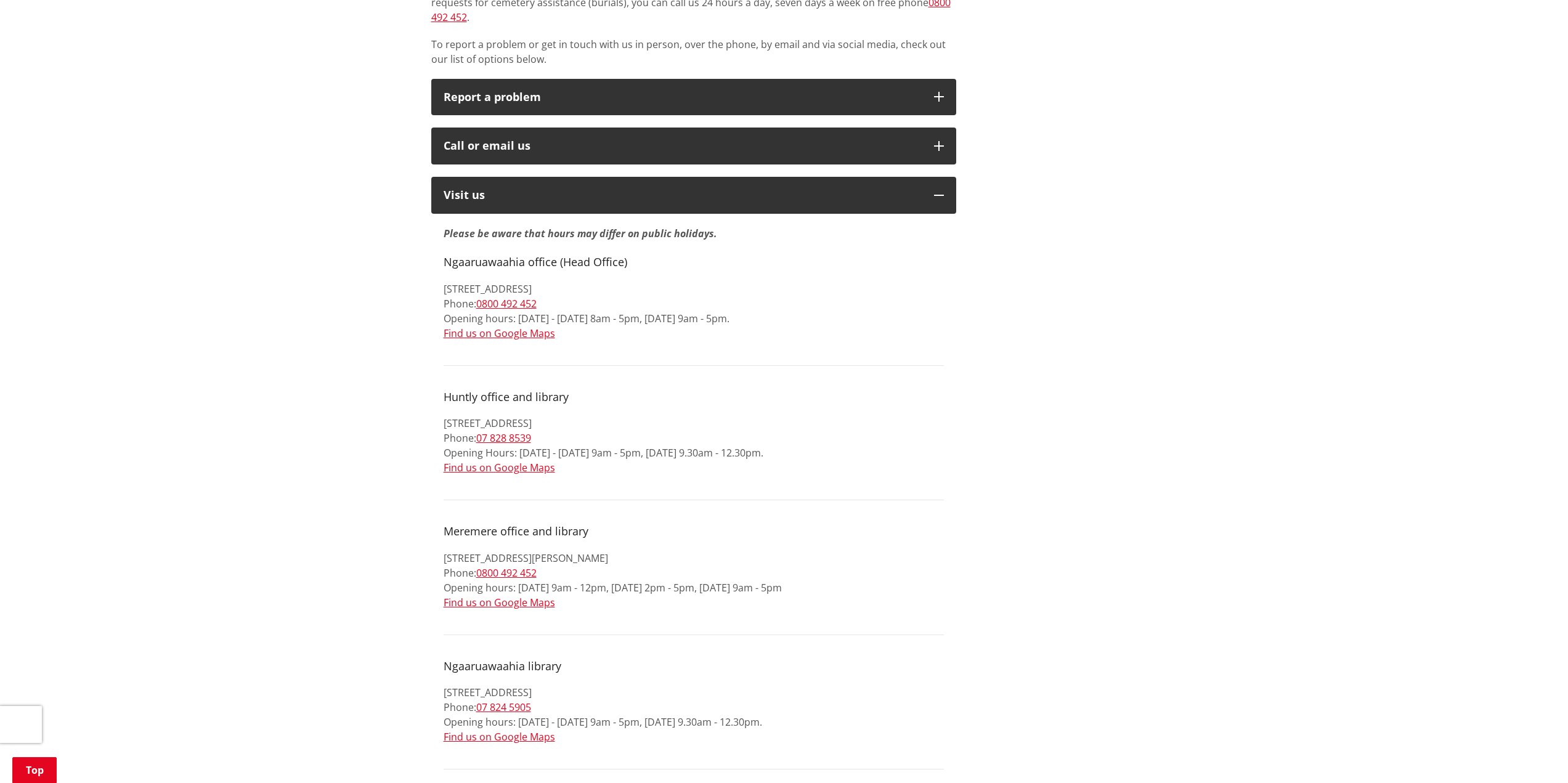
click at [659, 457] on p "142 Main Street, Huntly 3700 Phone: 07 828 8539 Opening Hours: Monday - Friday …" at bounding box center [693, 445] width 500 height 59
drag, startPoint x: 651, startPoint y: 440, endPoint x: 774, endPoint y: 439, distance: 123.0
click at [774, 439] on p "142 Main Street, Huntly 3700 Phone: 07 828 8539 Opening Hours: Monday - Friday …" at bounding box center [693, 445] width 500 height 59
click at [824, 440] on p "142 Main Street, Huntly 3700 Phone: 07 828 8539 Opening Hours: Monday - Friday …" at bounding box center [693, 445] width 500 height 59
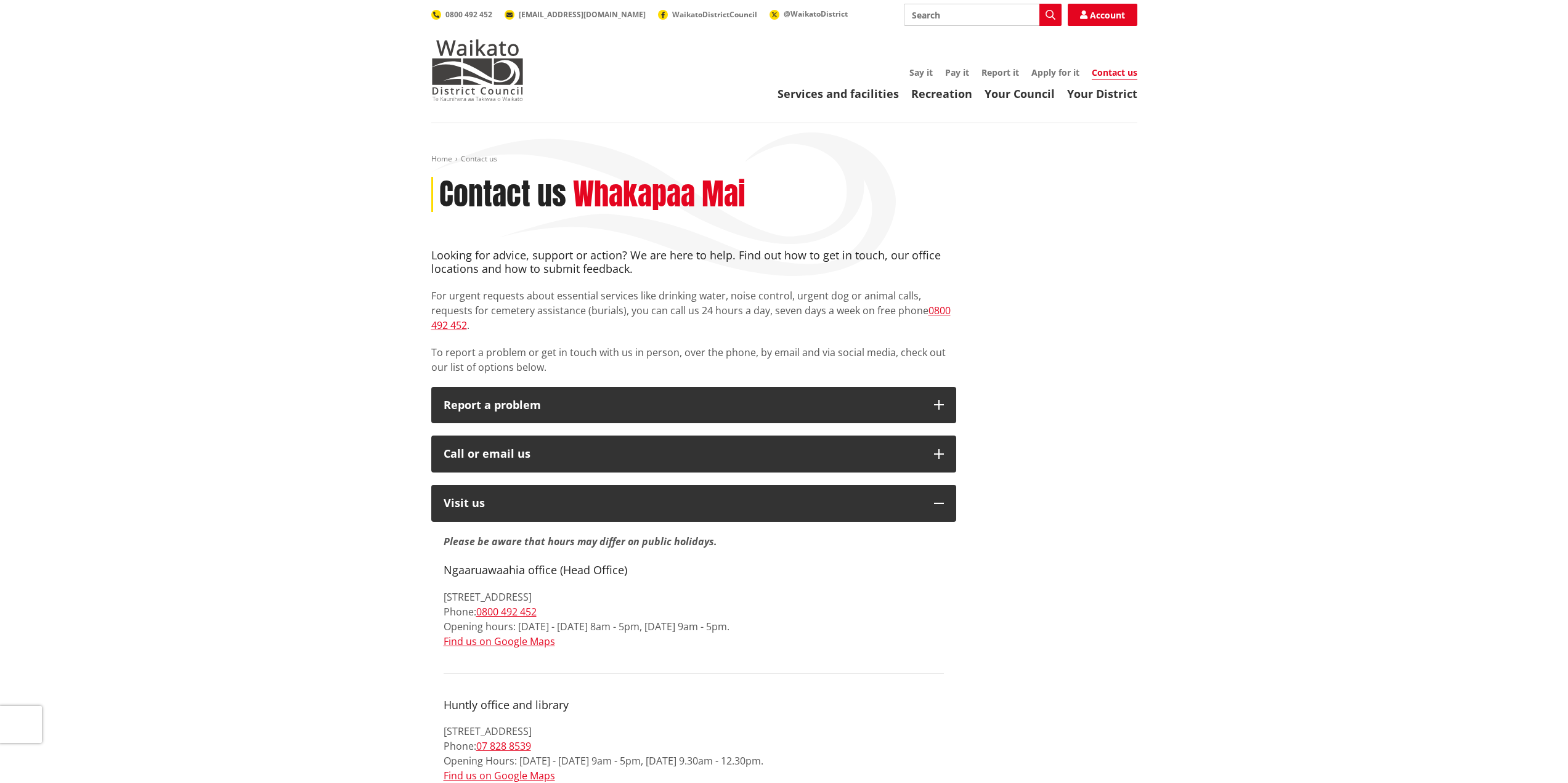
click at [942, 18] on input "Search" at bounding box center [983, 15] width 158 height 22
type input "building consent"
